Goal: Task Accomplishment & Management: Use online tool/utility

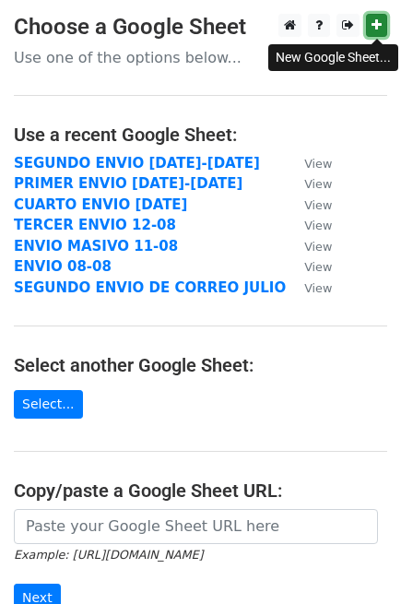
click at [378, 31] on icon at bounding box center [377, 24] width 10 height 13
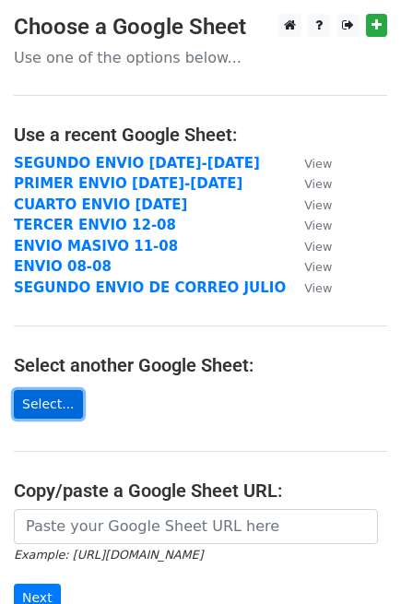
click at [43, 407] on link "Select..." at bounding box center [48, 404] width 69 height 29
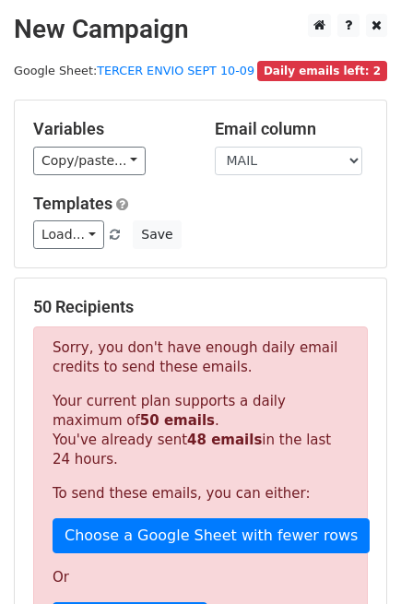
click at [104, 175] on div "Variables Copy/paste... {{NOMBRE_CLI}} {{MAIL}} Email column NOMBRE_CLI MAIL Te…" at bounding box center [201, 183] width 372 height 167
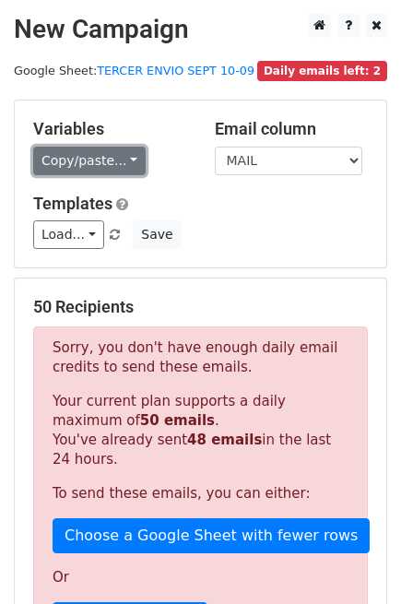
click at [99, 162] on link "Copy/paste..." at bounding box center [89, 161] width 112 height 29
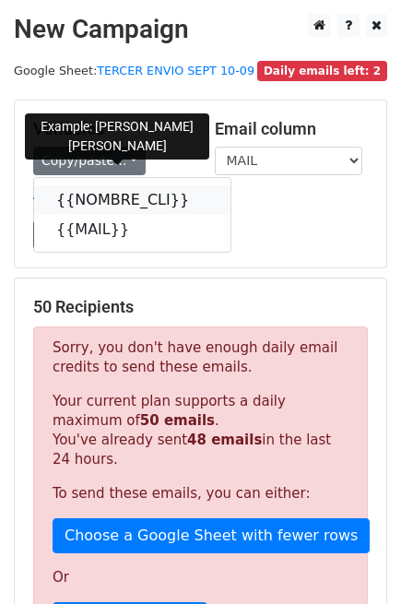
click at [86, 212] on link "{{NOMBRE_CLI}}" at bounding box center [132, 200] width 196 height 30
